Goal: Find specific page/section: Find specific page/section

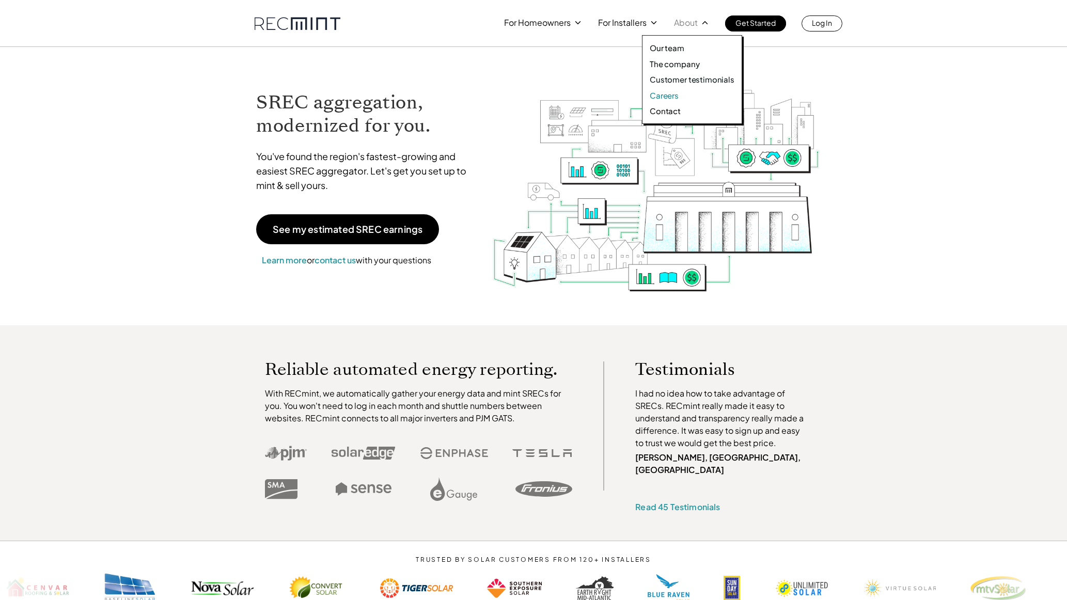
click at [674, 99] on p "Careers" at bounding box center [663, 95] width 29 height 10
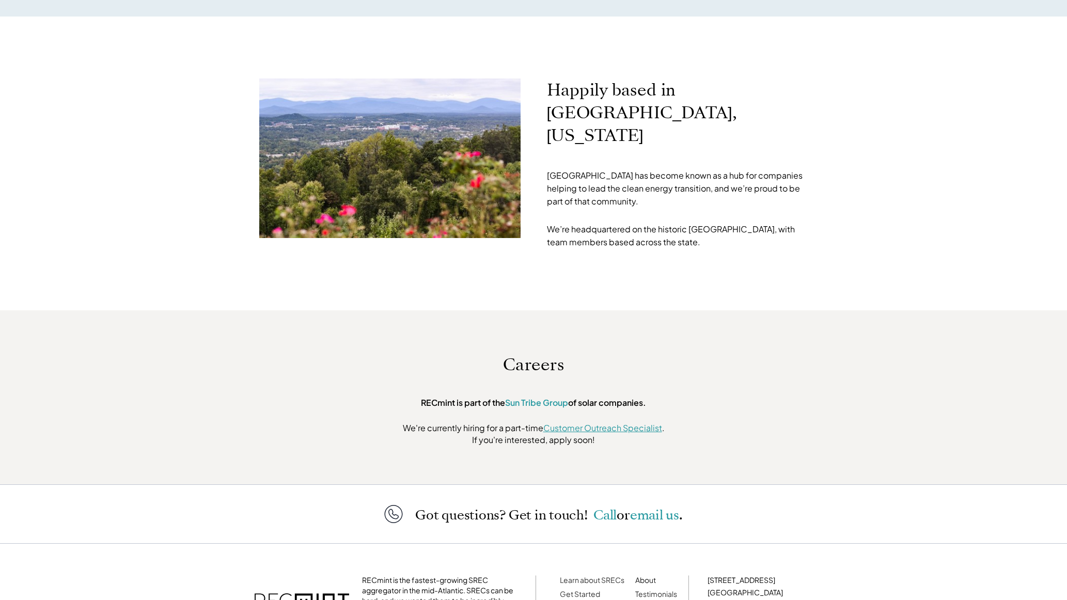
scroll to position [2927, 0]
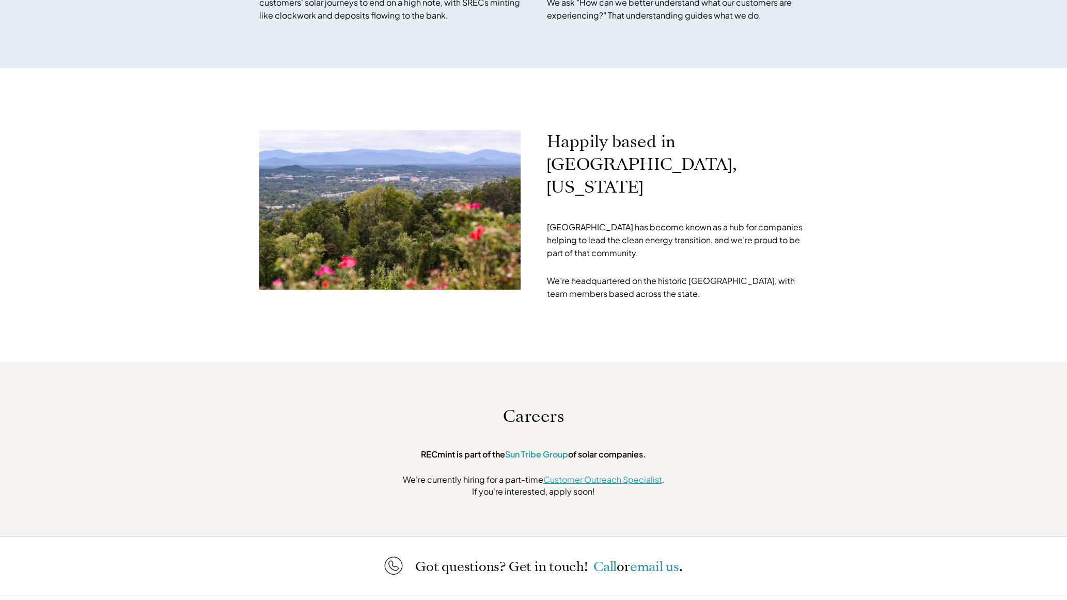
click at [581, 474] on link "Customer Outreach Specialist" at bounding box center [602, 479] width 119 height 11
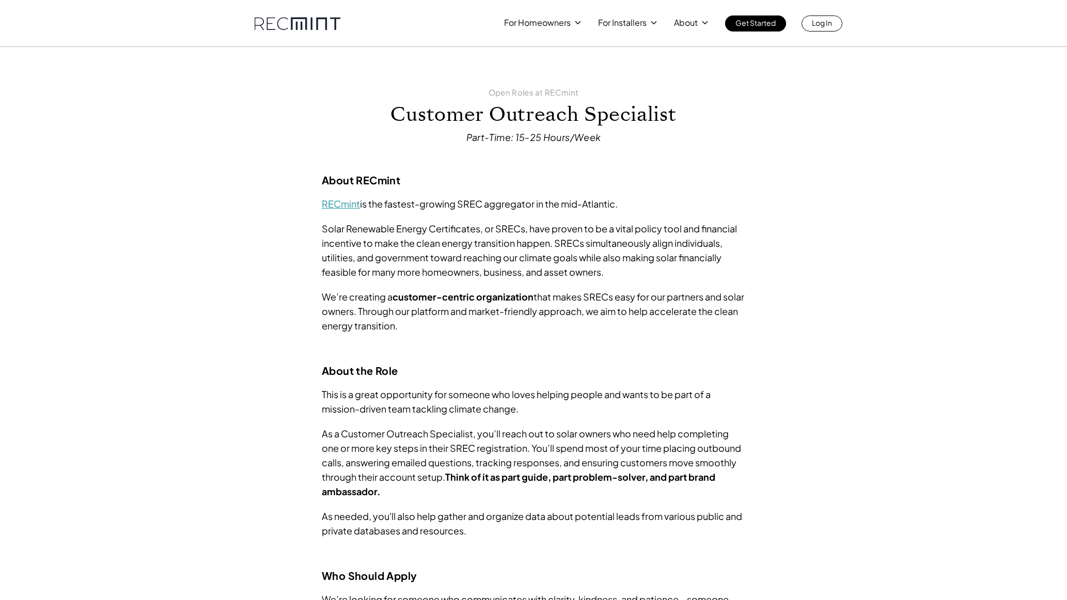
click at [346, 202] on link "RECmint" at bounding box center [341, 204] width 38 height 12
